Goal: Transaction & Acquisition: Purchase product/service

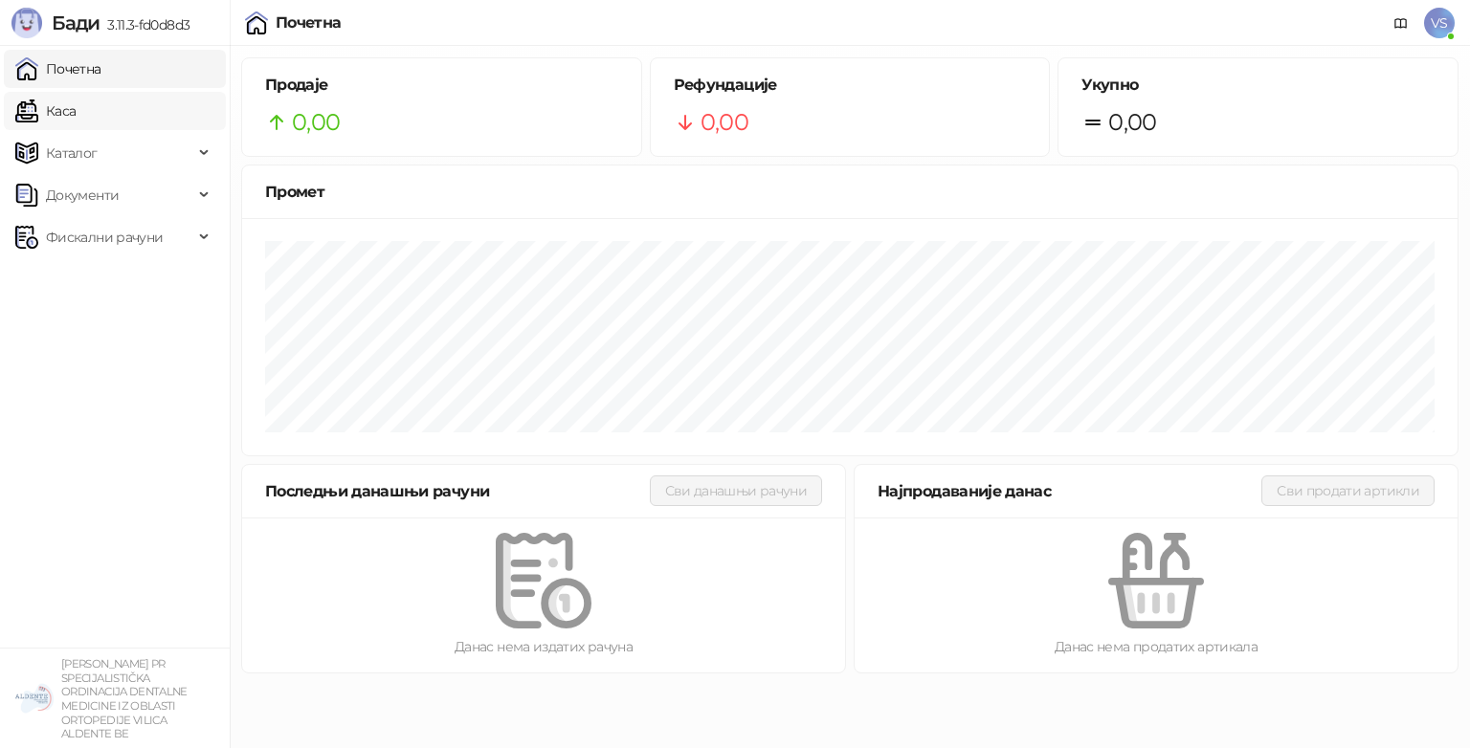
click at [40, 106] on link "Каса" at bounding box center [45, 111] width 60 height 38
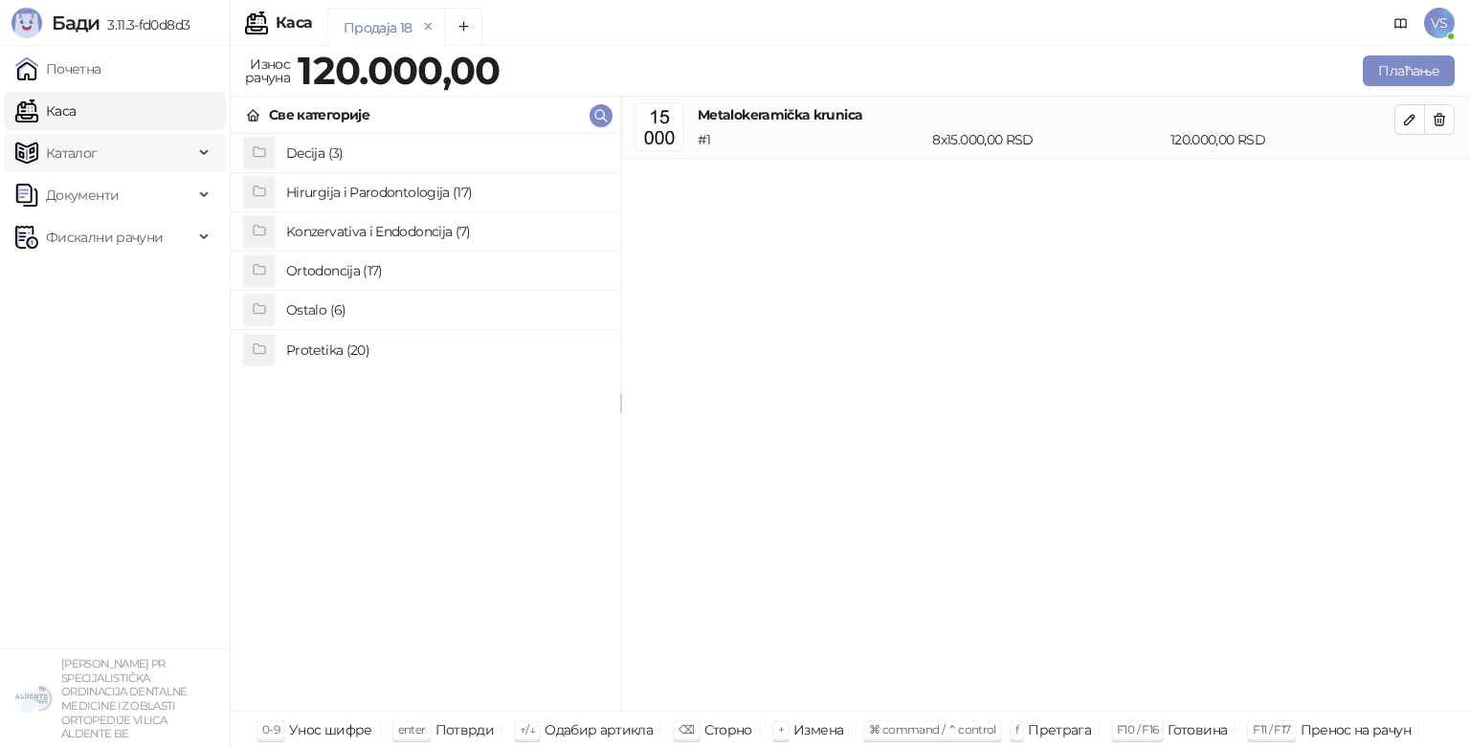
click at [134, 145] on span "Каталог" at bounding box center [104, 153] width 178 height 38
click at [107, 281] on link "Артикли" at bounding box center [67, 279] width 88 height 38
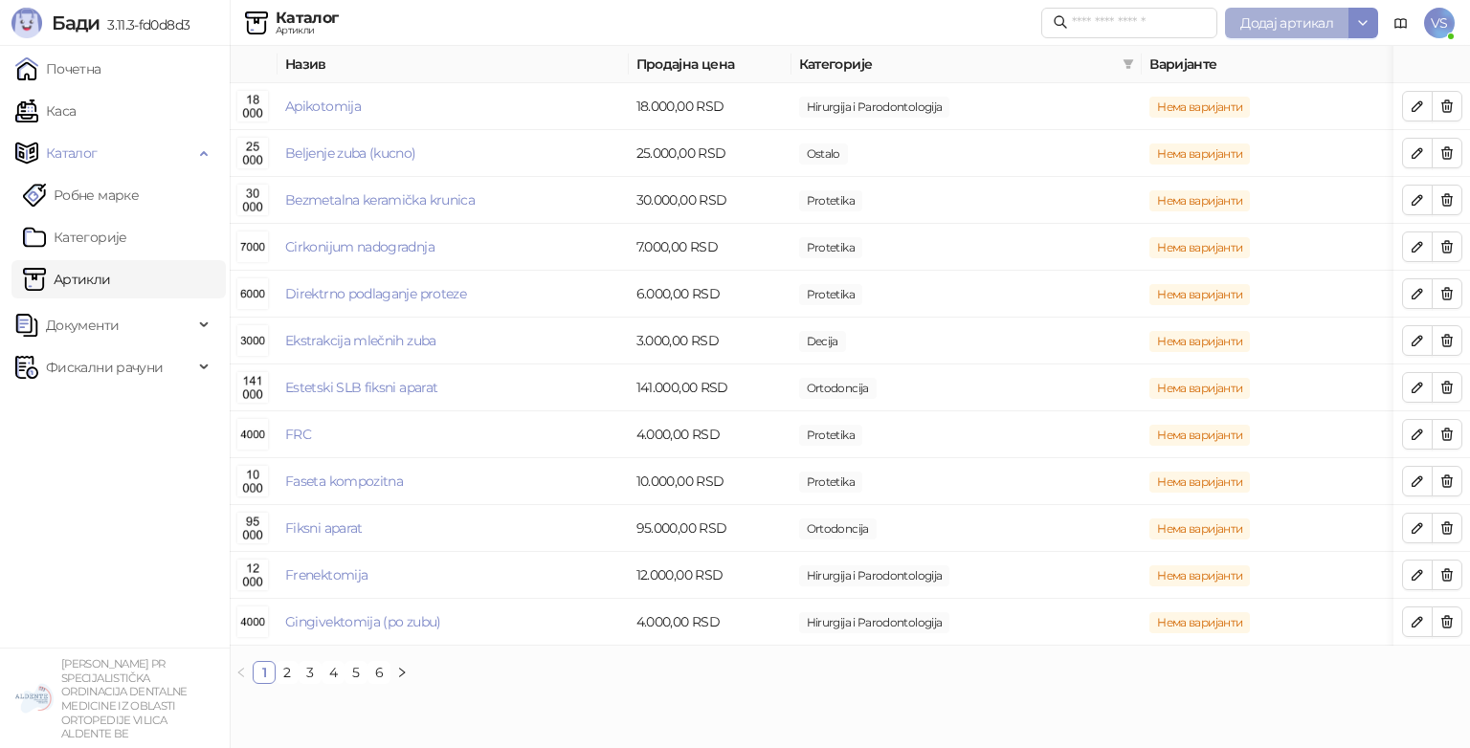
click at [1275, 27] on span "Додај артикал" at bounding box center [1286, 22] width 93 height 17
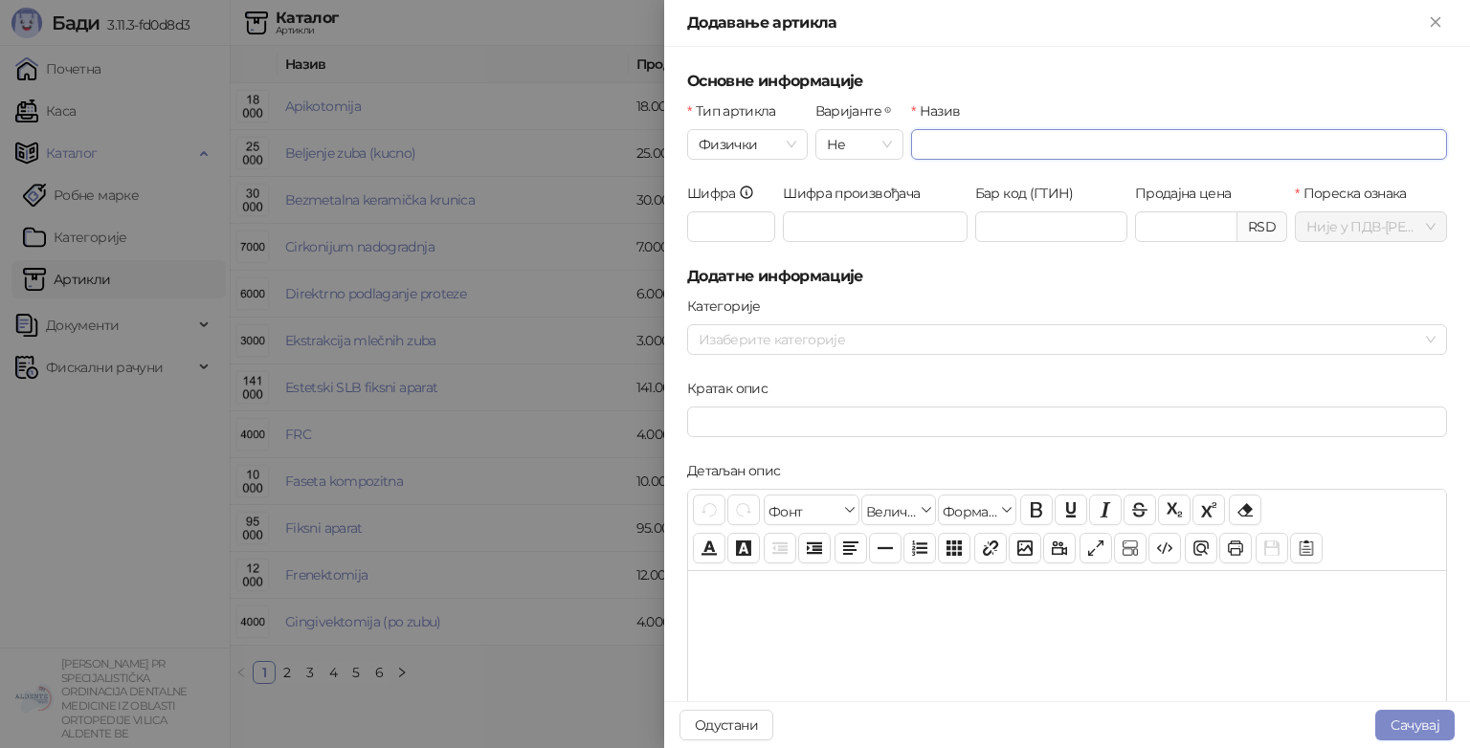
click at [969, 153] on input "Назив" at bounding box center [1179, 144] width 536 height 31
type input "**********"
click at [1155, 234] on input "Продајна цена" at bounding box center [1186, 226] width 100 height 29
type input "*******"
click at [1129, 269] on h5 "Додатне информације" at bounding box center [1067, 276] width 760 height 23
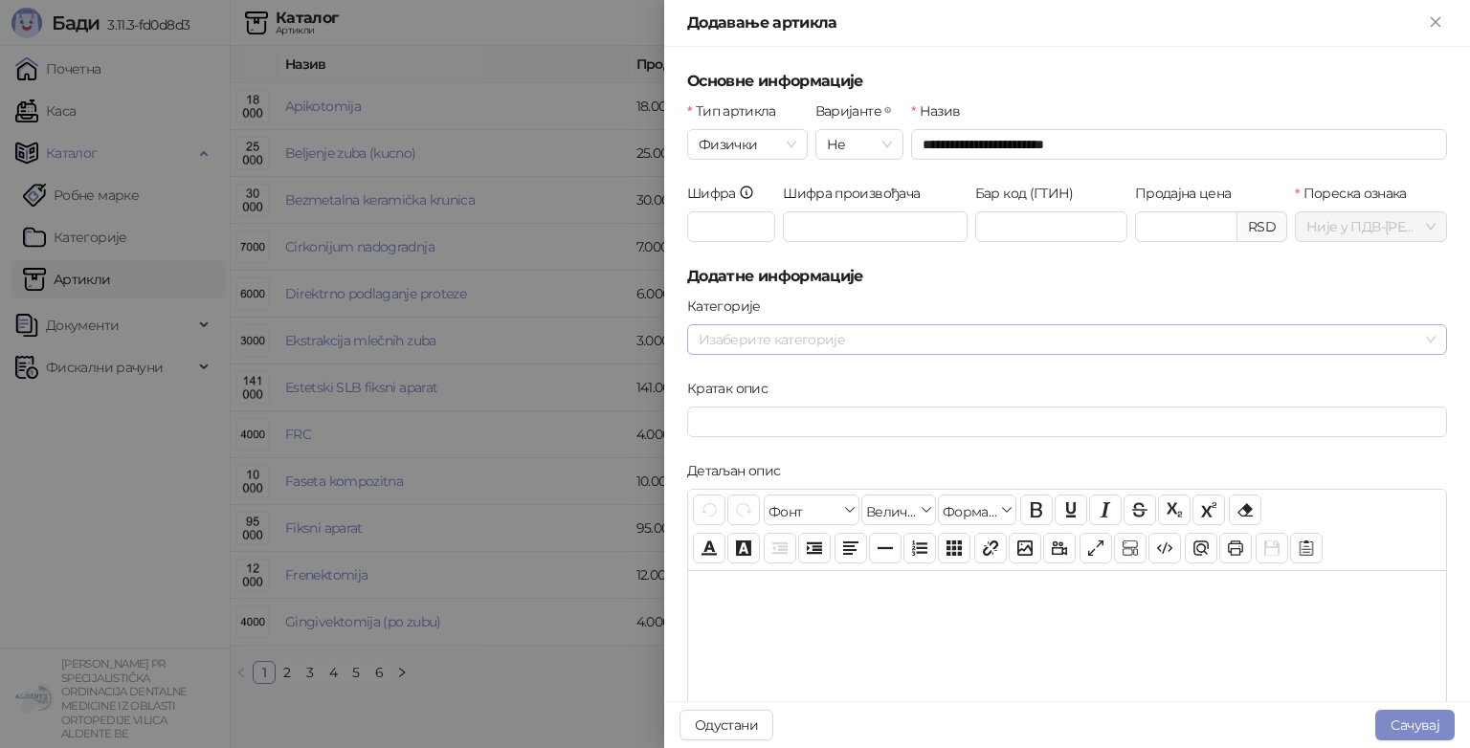
click at [958, 343] on div at bounding box center [1057, 339] width 732 height 27
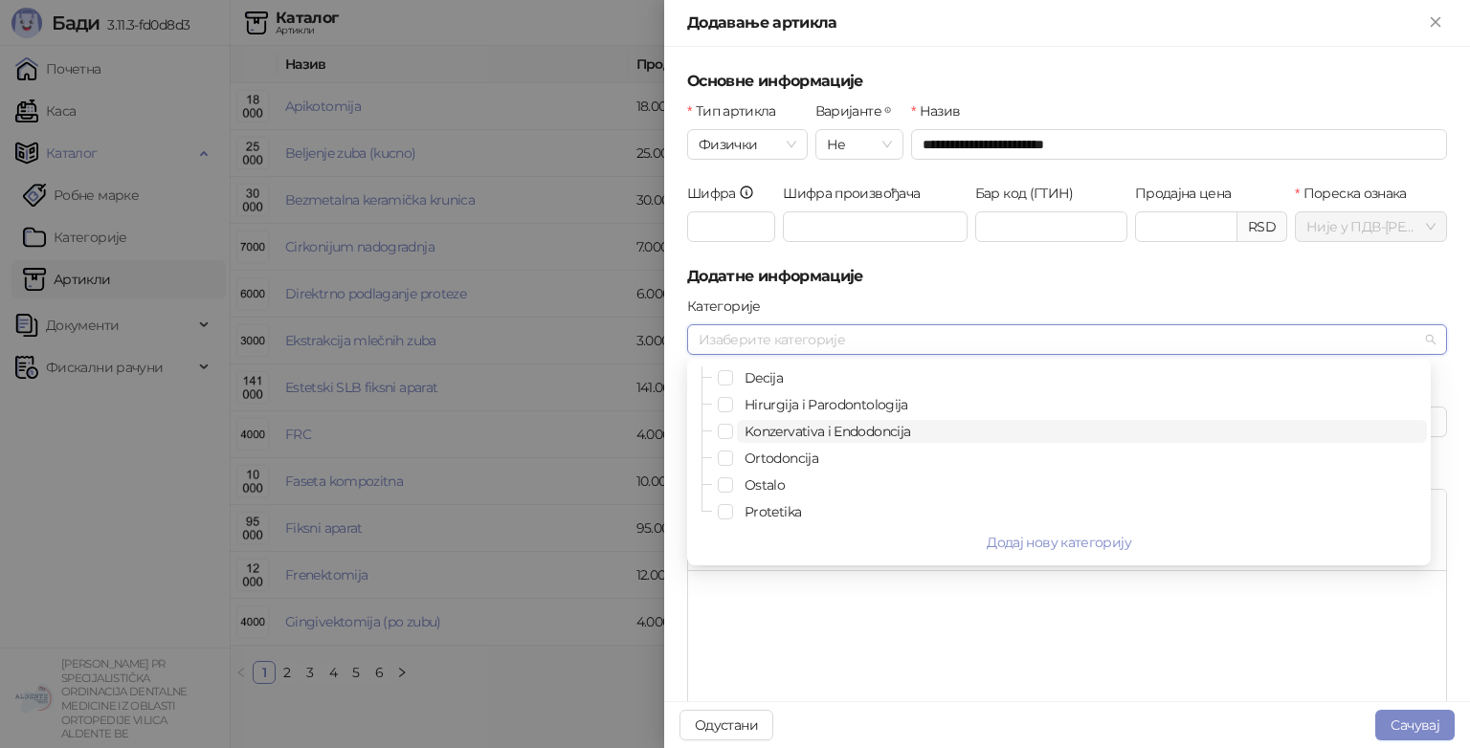
click at [831, 438] on span "Konzervativa i Endodoncija" at bounding box center [828, 431] width 166 height 17
click at [999, 284] on h5 "Додатне информације" at bounding box center [1067, 276] width 760 height 23
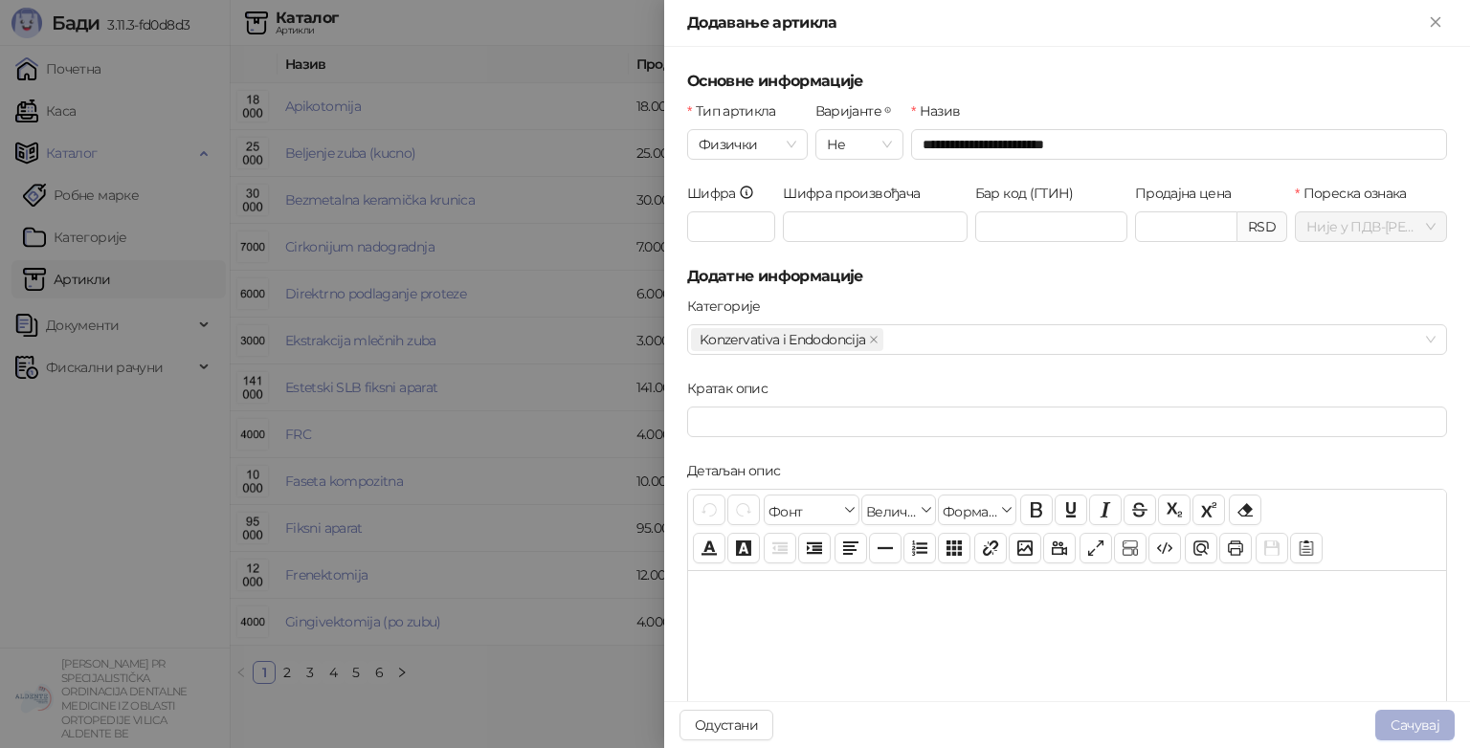
click at [1414, 724] on button "Сачувај" at bounding box center [1414, 725] width 79 height 31
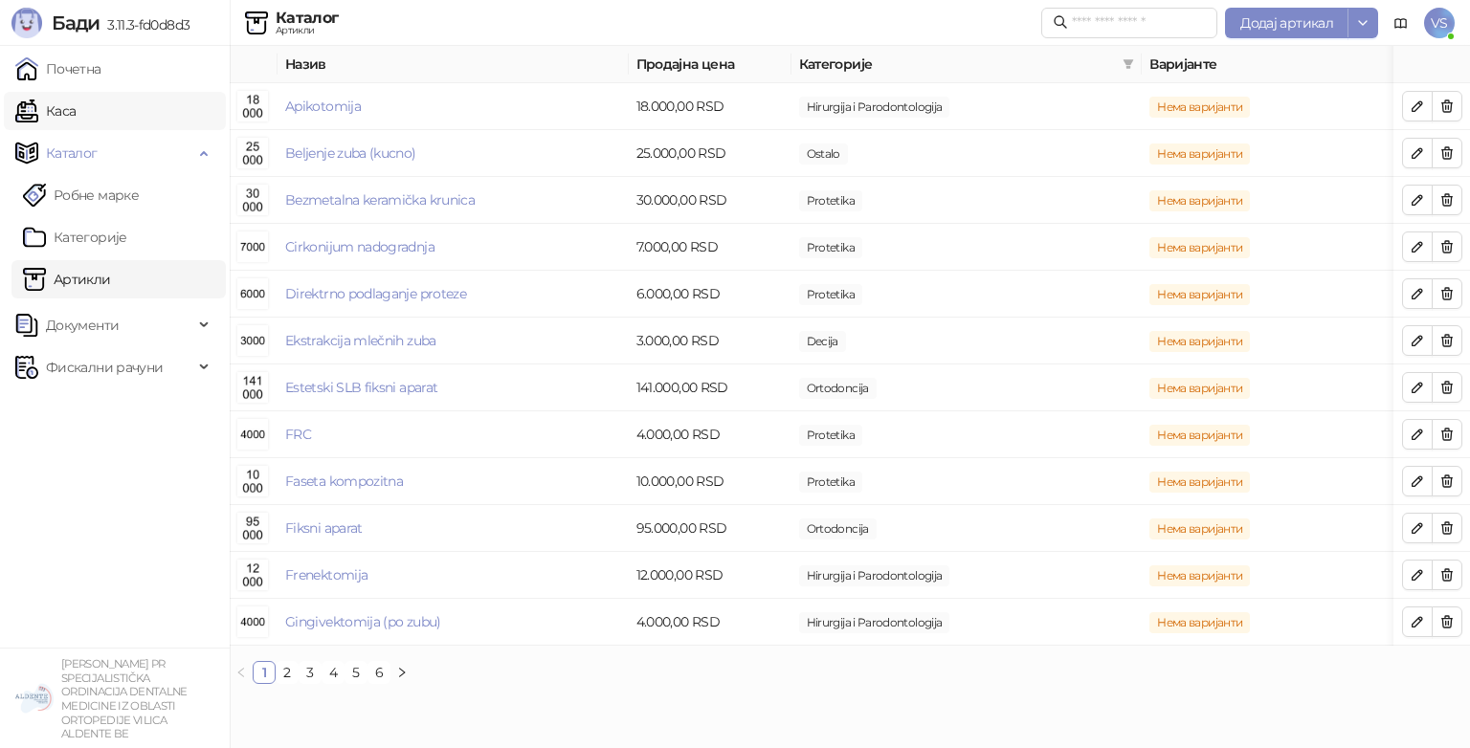
click at [68, 116] on link "Каса" at bounding box center [45, 111] width 60 height 38
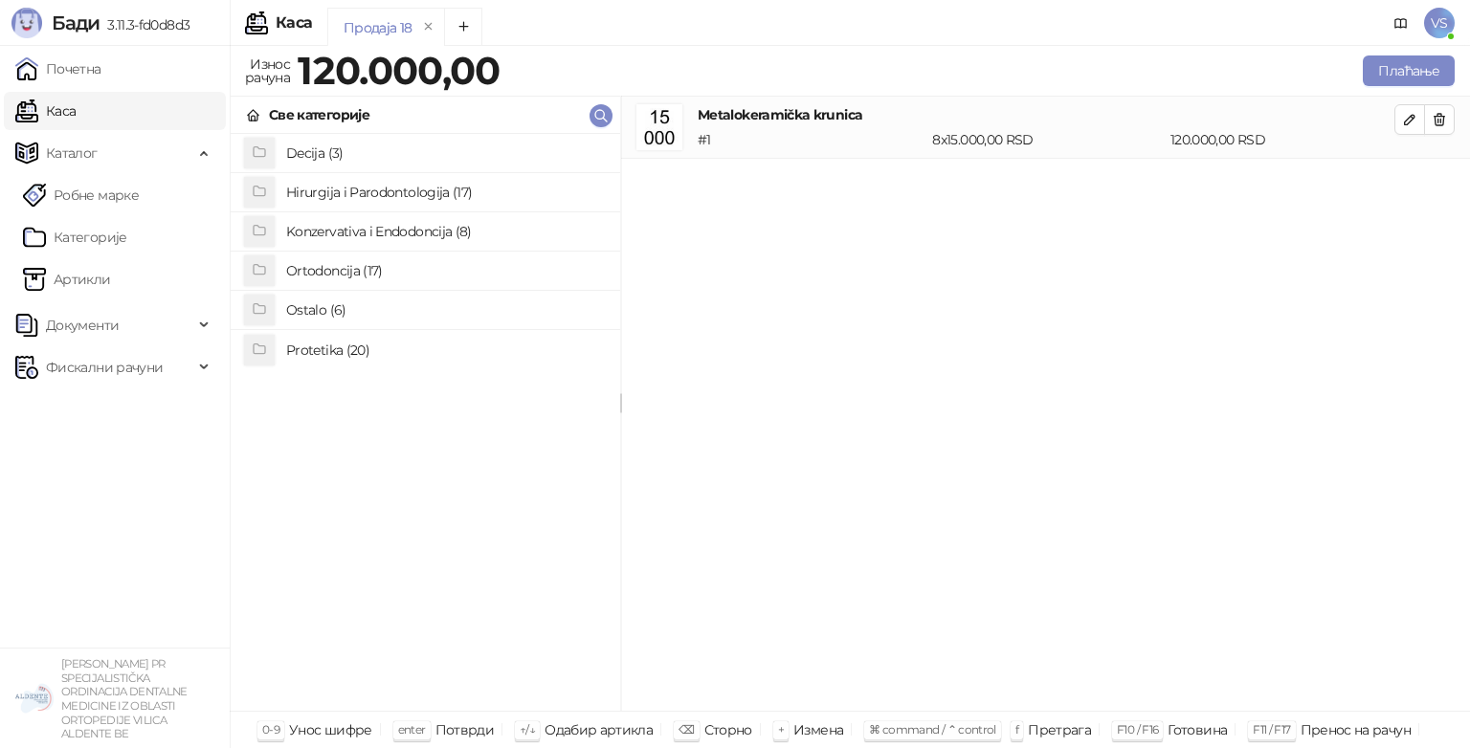
click at [346, 222] on h4 "Konzervativa i Endodoncija (8)" at bounding box center [445, 231] width 319 height 31
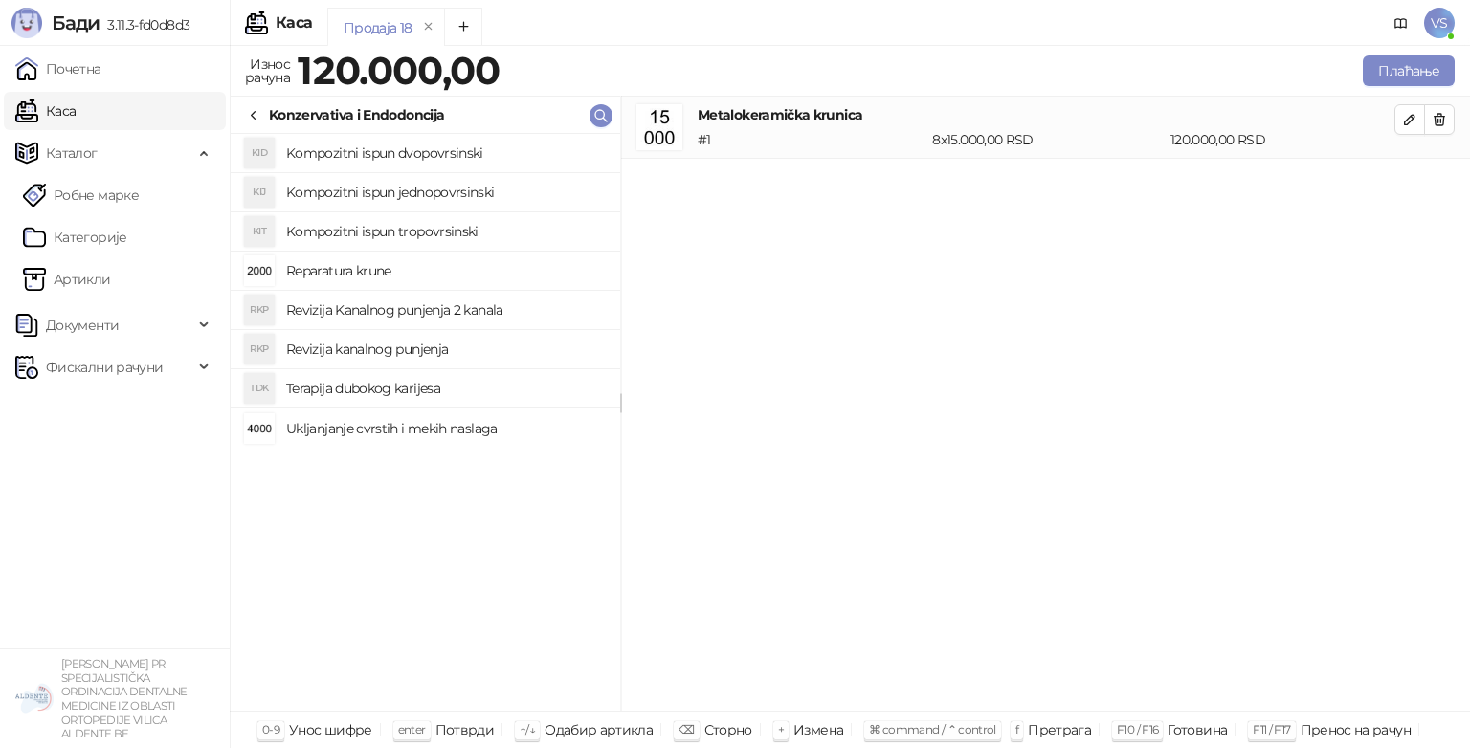
click at [364, 389] on h4 "Terapija dubokog karijesa" at bounding box center [445, 388] width 319 height 31
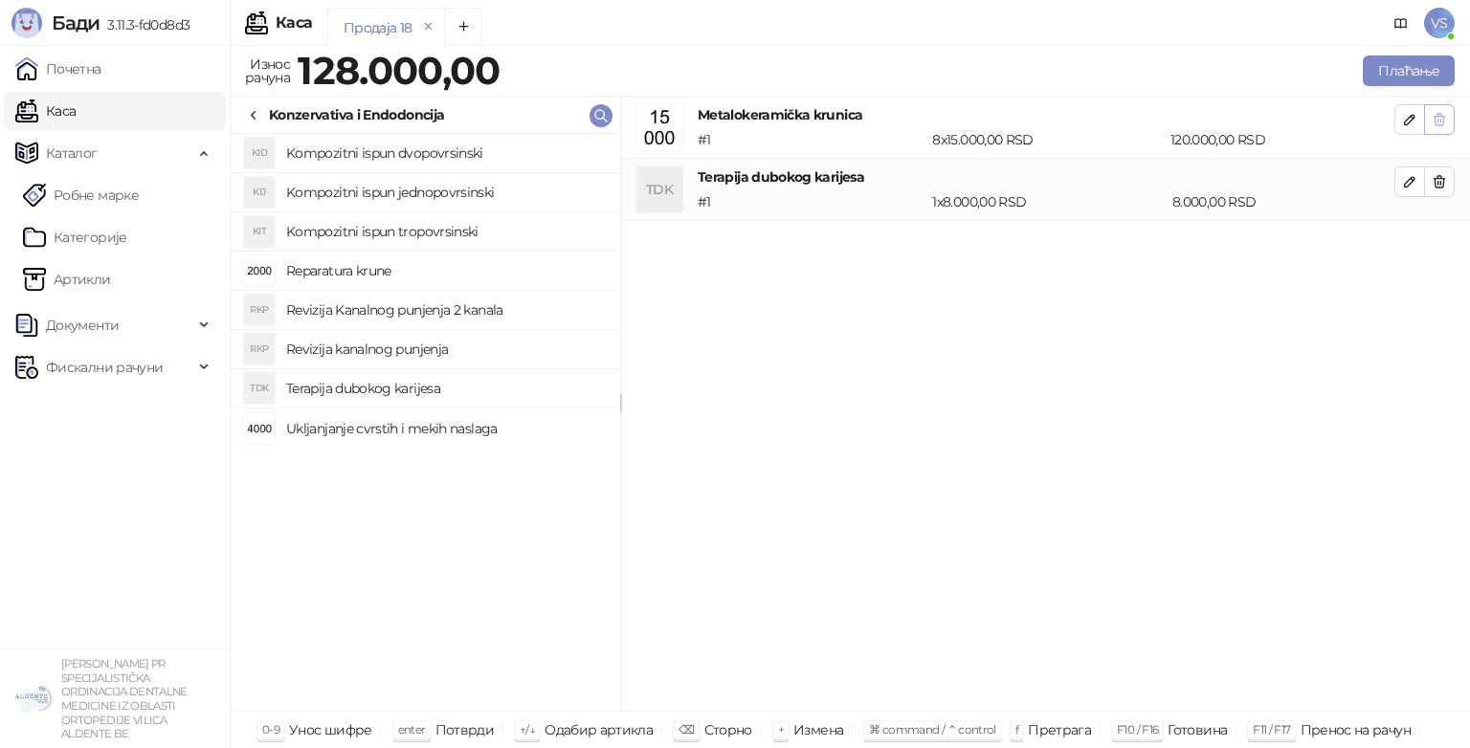
click at [1438, 123] on icon "button" at bounding box center [1439, 119] width 15 height 15
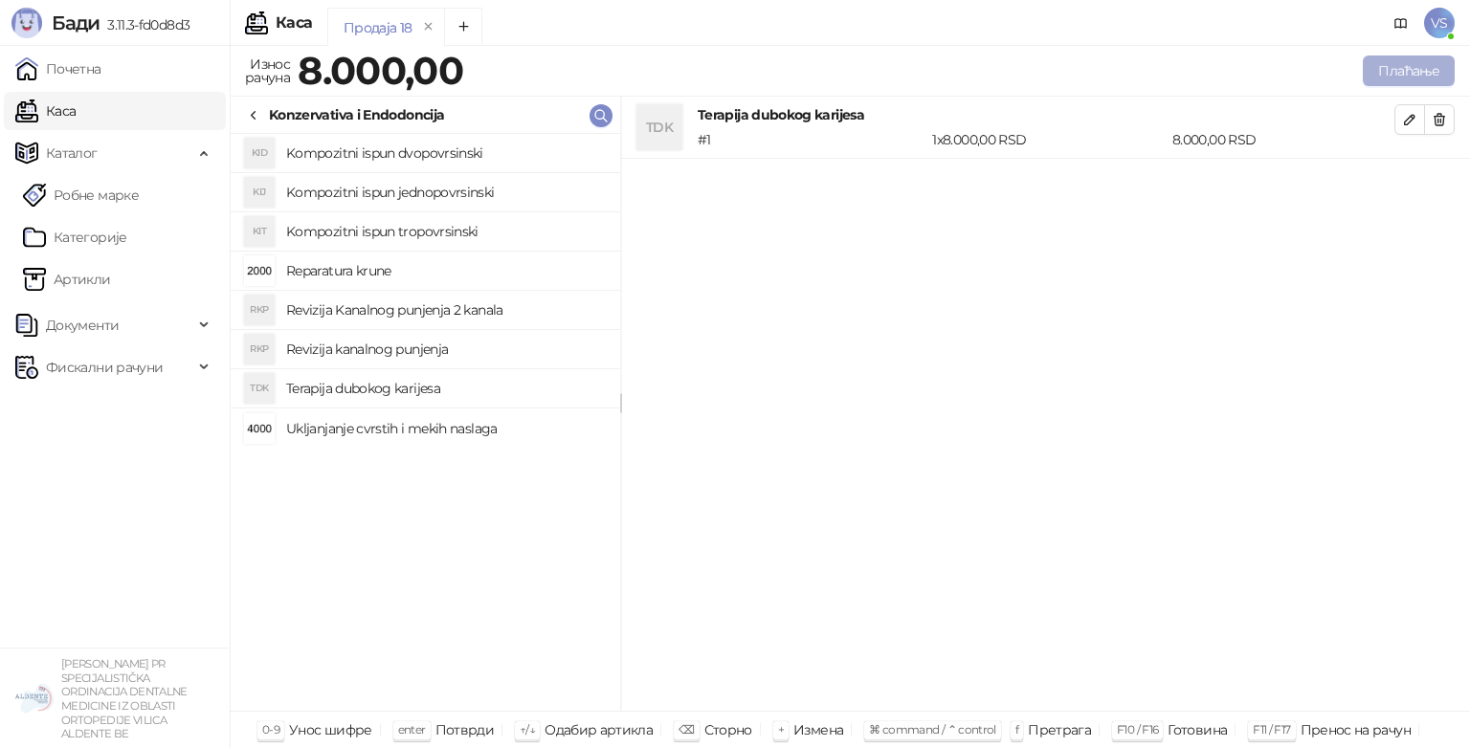
click at [1414, 66] on button "Плаћање" at bounding box center [1409, 71] width 92 height 31
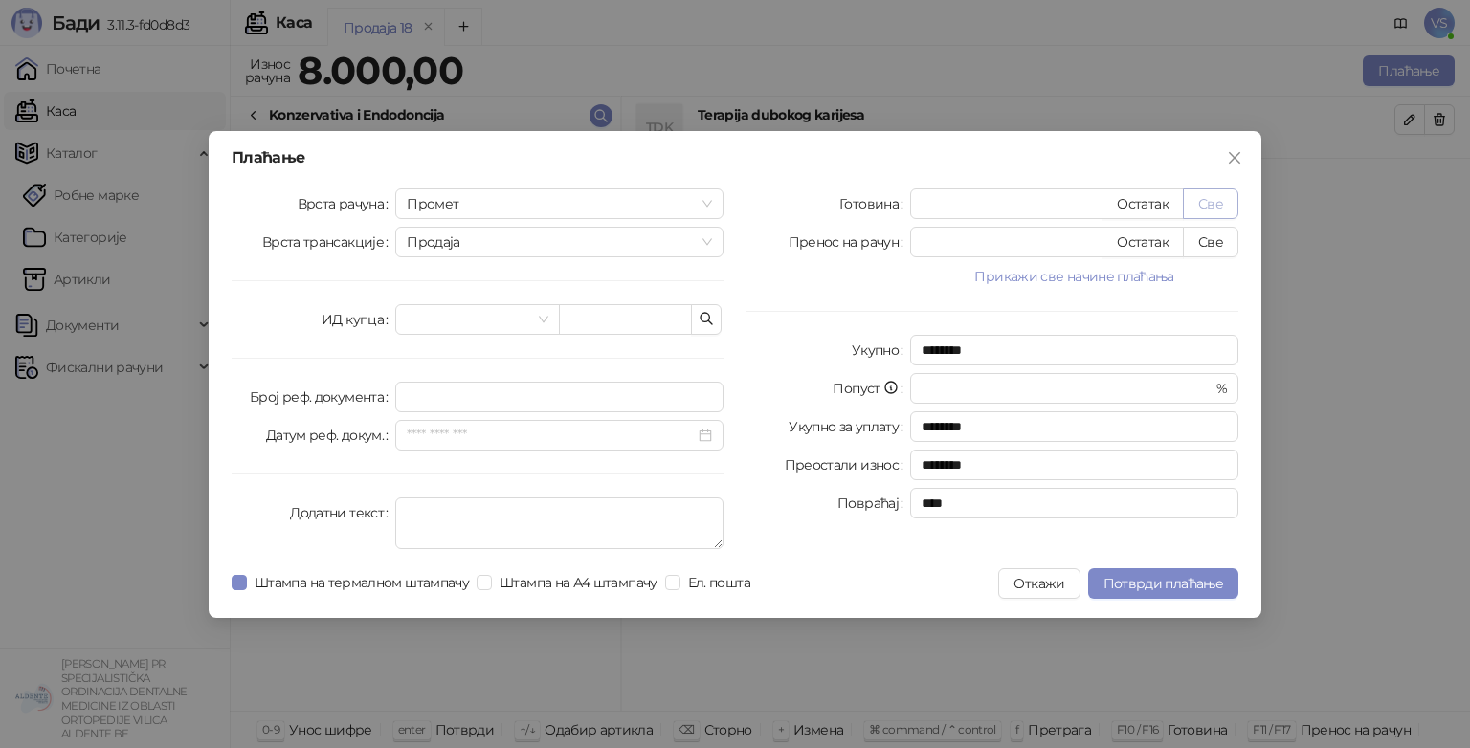
click at [1213, 195] on button "Све" at bounding box center [1211, 204] width 56 height 31
type input "****"
click at [686, 578] on span "Ел. пошта" at bounding box center [719, 582] width 78 height 21
click at [1117, 582] on span "Потврди плаћање" at bounding box center [1163, 583] width 120 height 17
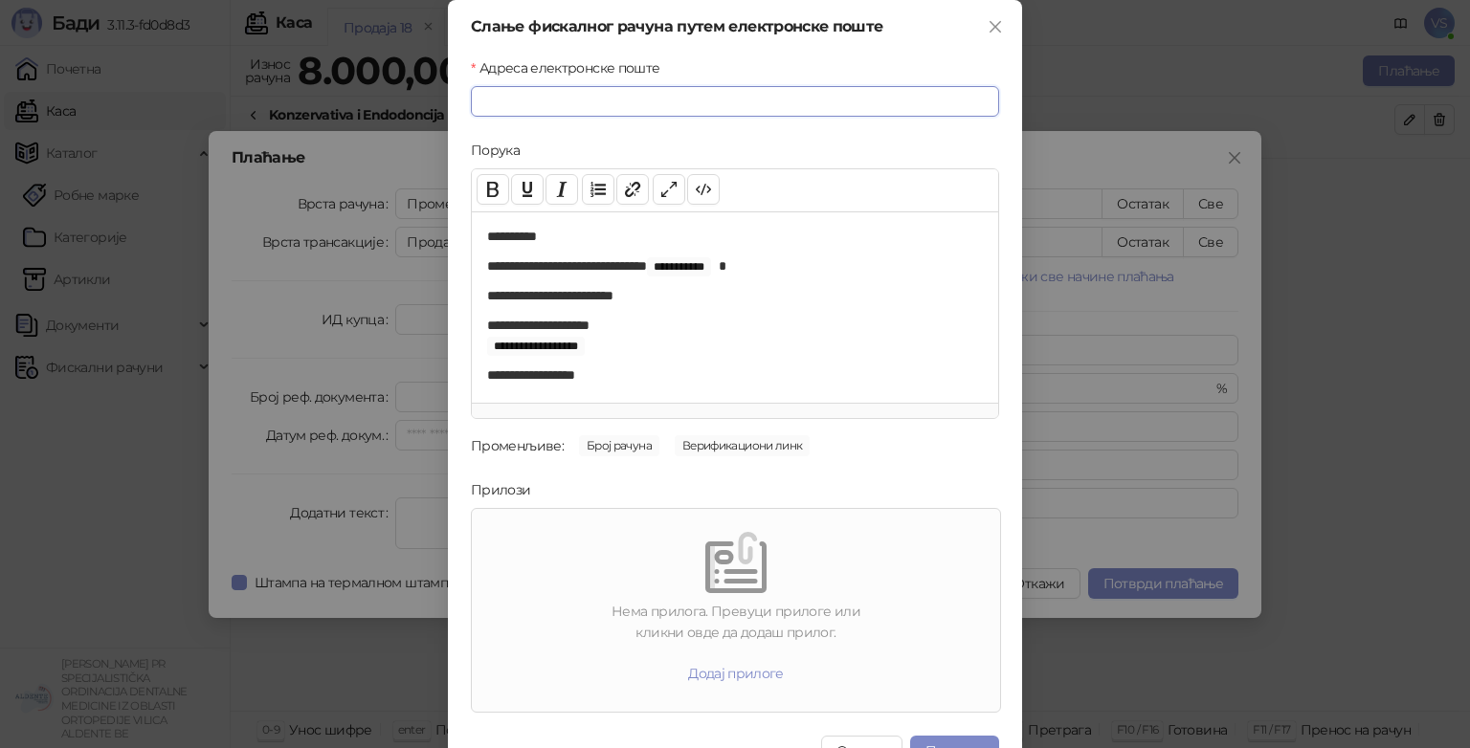
click at [616, 91] on input "Адреса електронске поште" at bounding box center [735, 101] width 528 height 31
type input "**********"
click at [614, 134] on form "**********" at bounding box center [735, 385] width 528 height 656
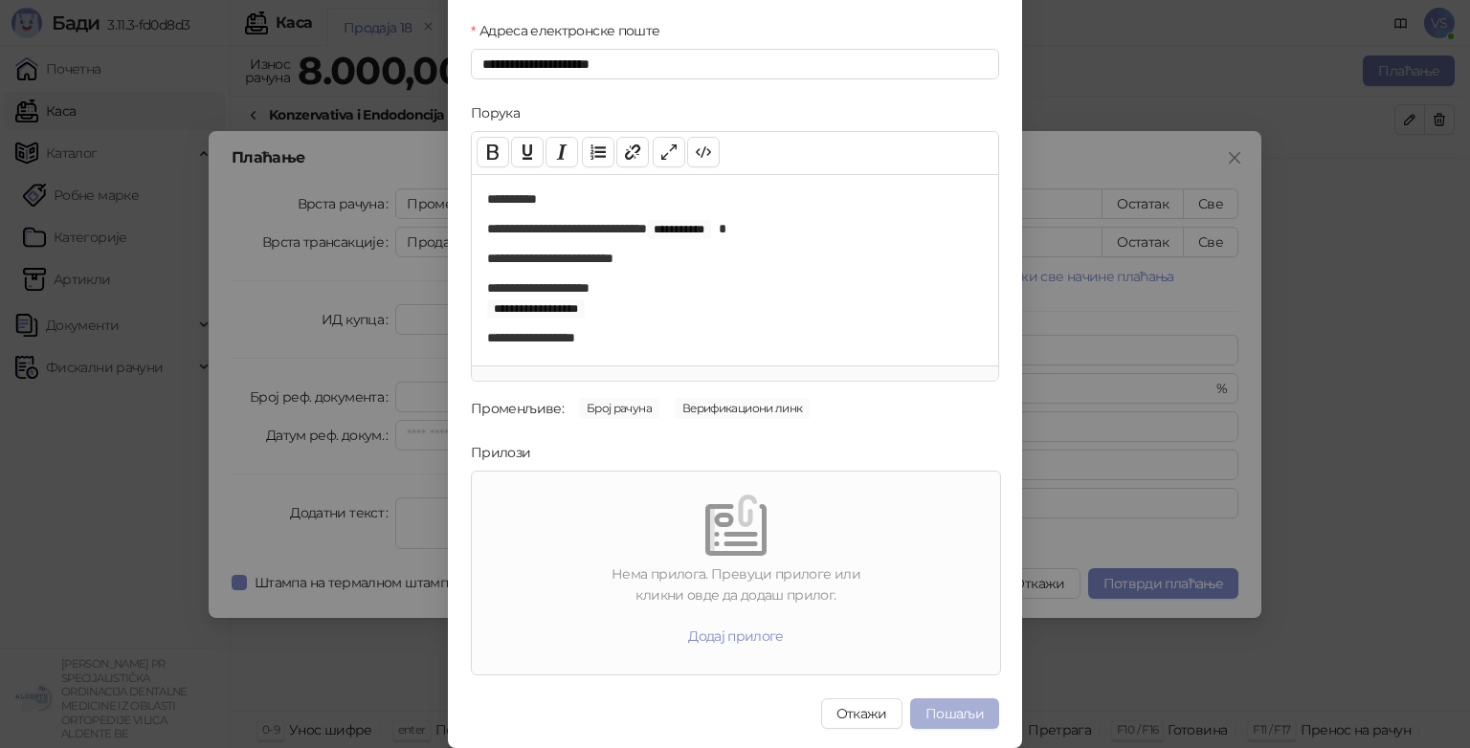
click at [937, 708] on button "Пошаљи" at bounding box center [954, 714] width 89 height 31
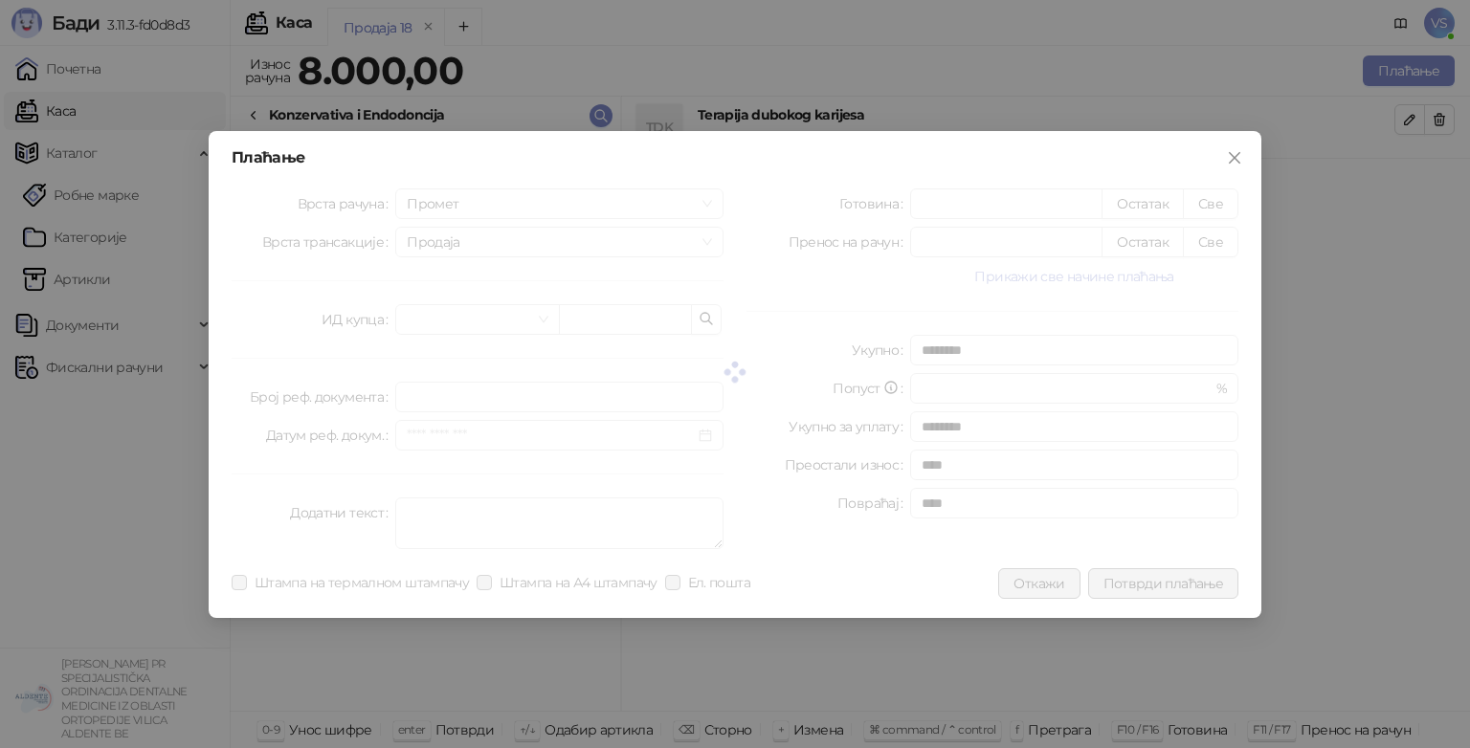
scroll to position [0, 0]
